Goal: Navigation & Orientation: Find specific page/section

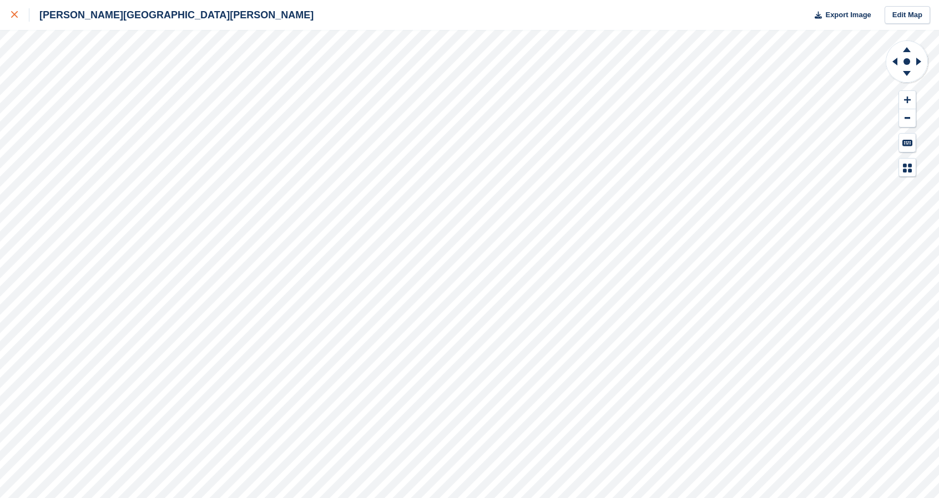
click at [16, 17] on icon at bounding box center [14, 14] width 7 height 7
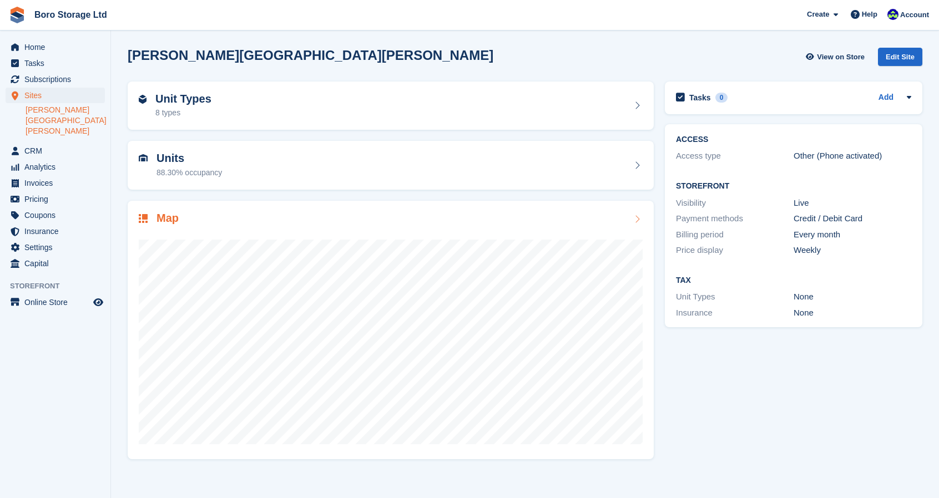
click at [408, 217] on div "Map" at bounding box center [391, 219] width 504 height 15
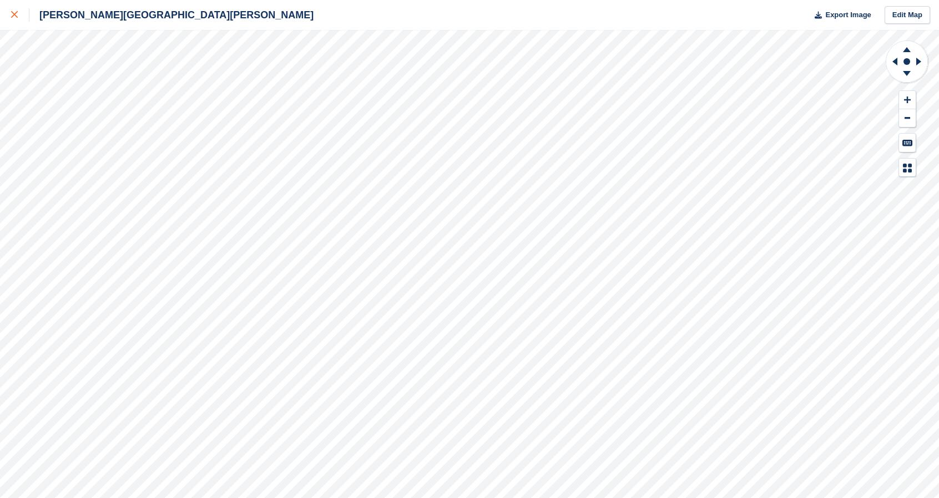
click at [13, 14] on icon at bounding box center [14, 14] width 7 height 7
